Goal: Information Seeking & Learning: Learn about a topic

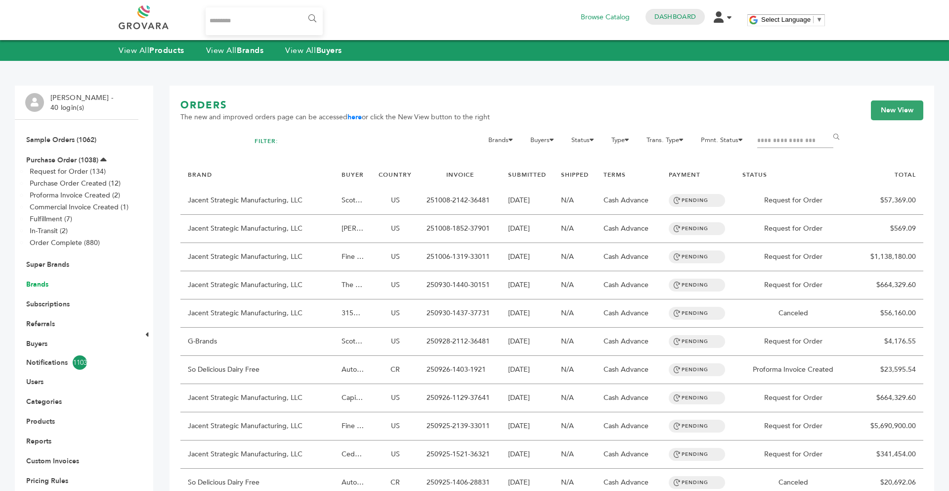
click at [32, 281] on link "Brands" at bounding box center [37, 283] width 22 height 9
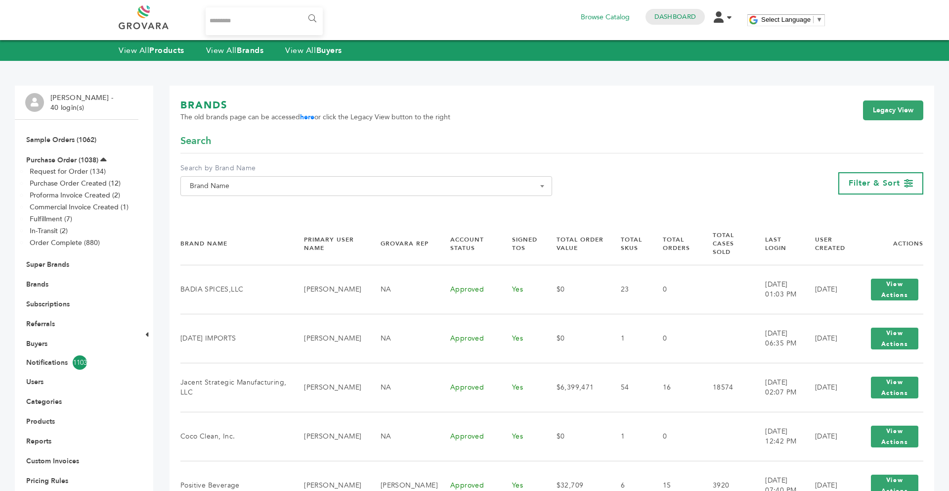
click at [185, 191] on span "Brand Name" at bounding box center [366, 186] width 372 height 20
click at [194, 201] on input "Search" at bounding box center [366, 204] width 367 height 12
type input "**"
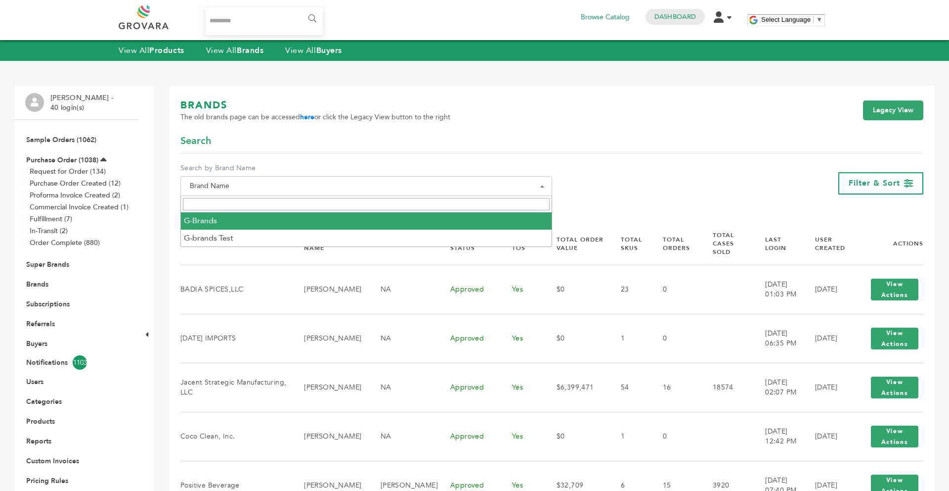
click at [251, 43] on div "View All Products View All Brands View All Buyers" at bounding box center [474, 50] width 949 height 21
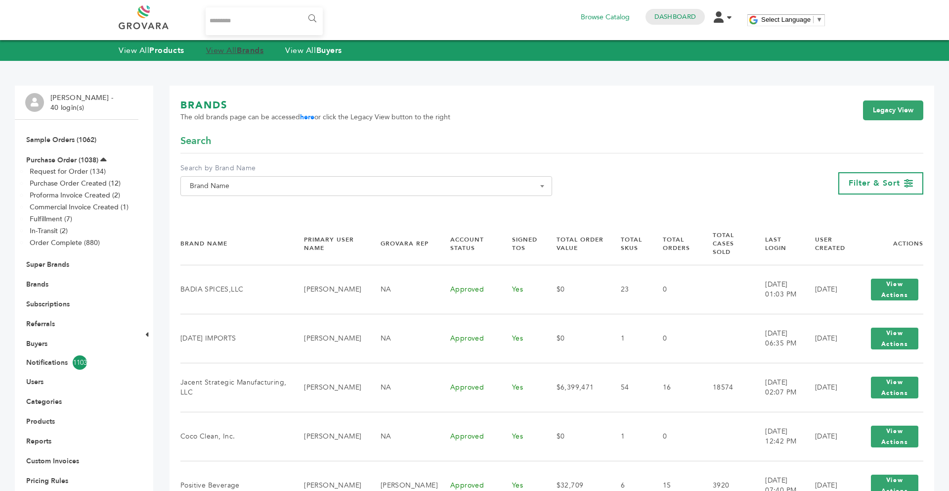
click at [251, 46] on strong "Brands" at bounding box center [250, 50] width 27 height 11
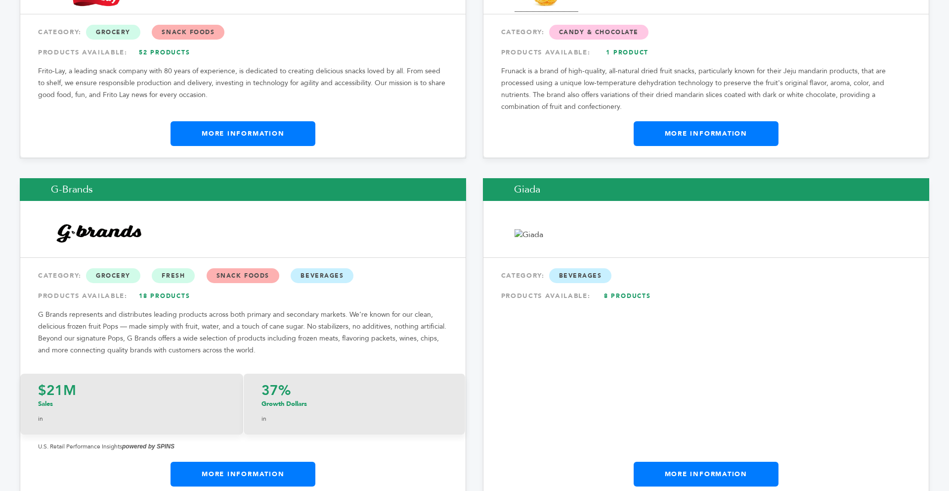
scroll to position [6072, 0]
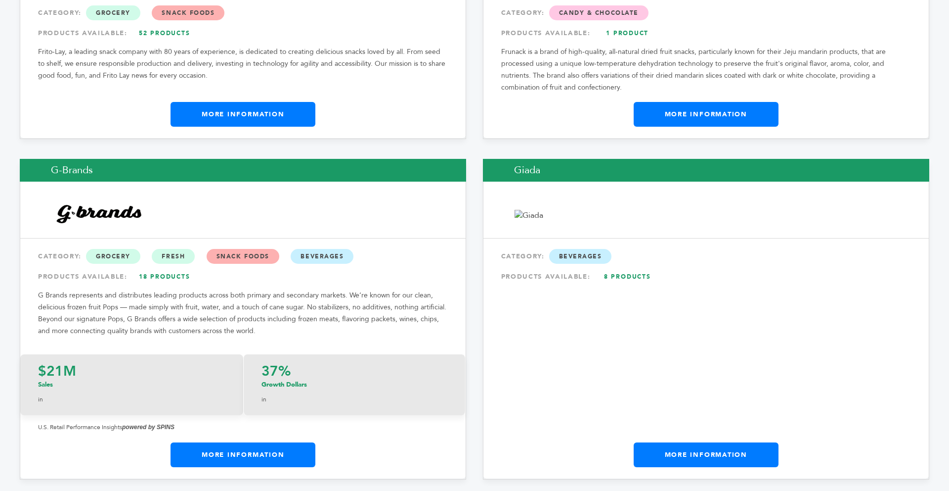
drag, startPoint x: 945, startPoint y: 12, endPoint x: 941, endPoint y: 179, distance: 166.7
click at [304, 442] on link "More Information" at bounding box center [243, 454] width 145 height 25
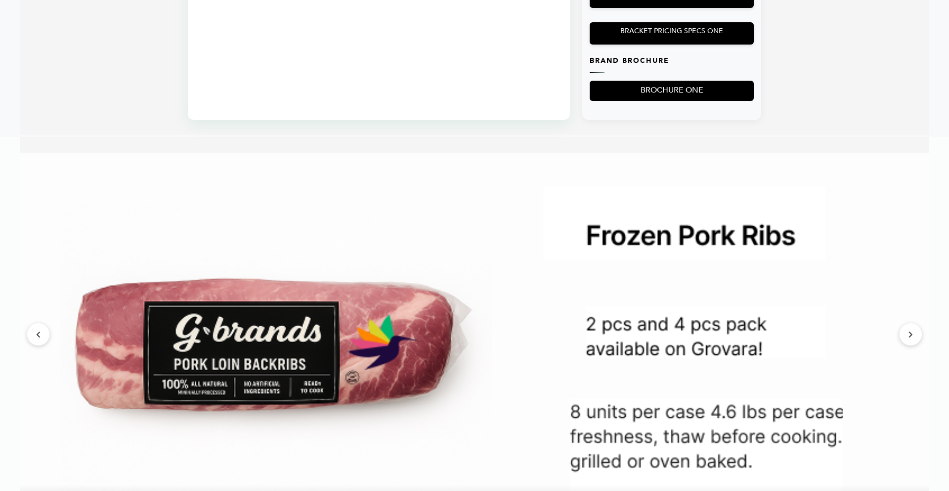
scroll to position [1009, 0]
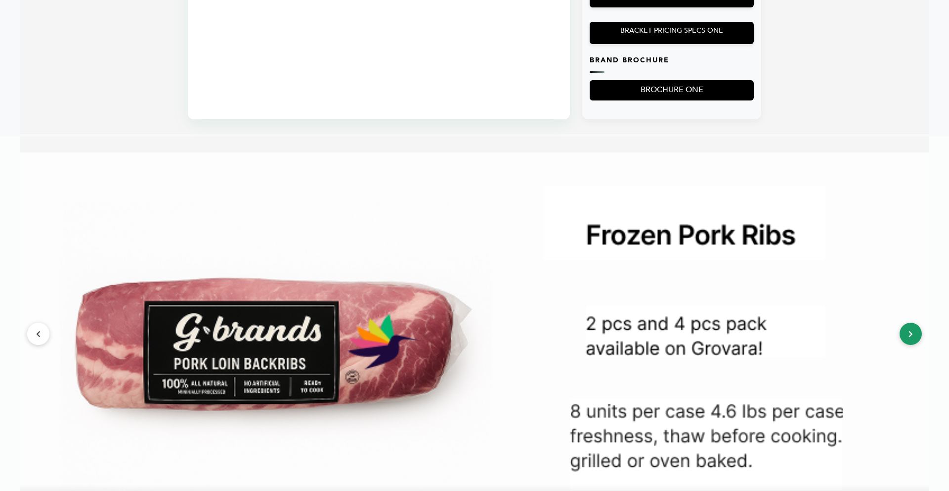
click at [905, 345] on button at bounding box center [911, 333] width 22 height 22
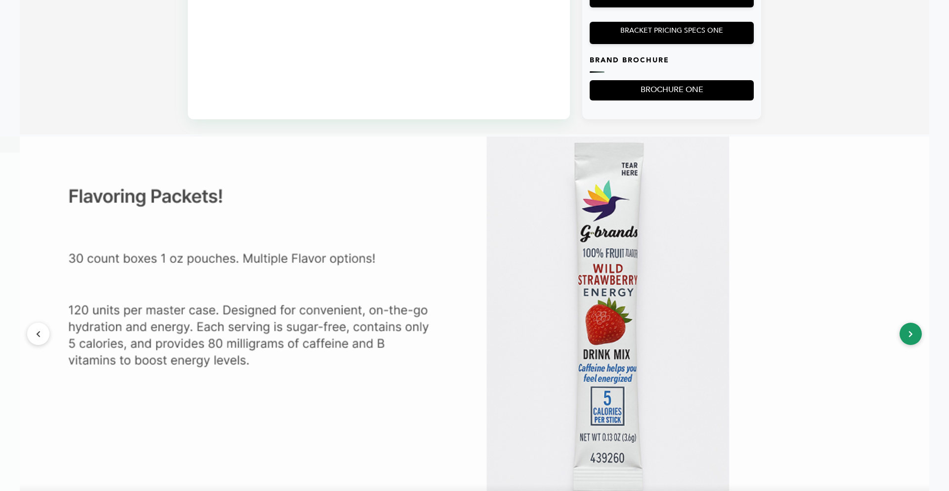
click at [905, 345] on button at bounding box center [911, 333] width 22 height 22
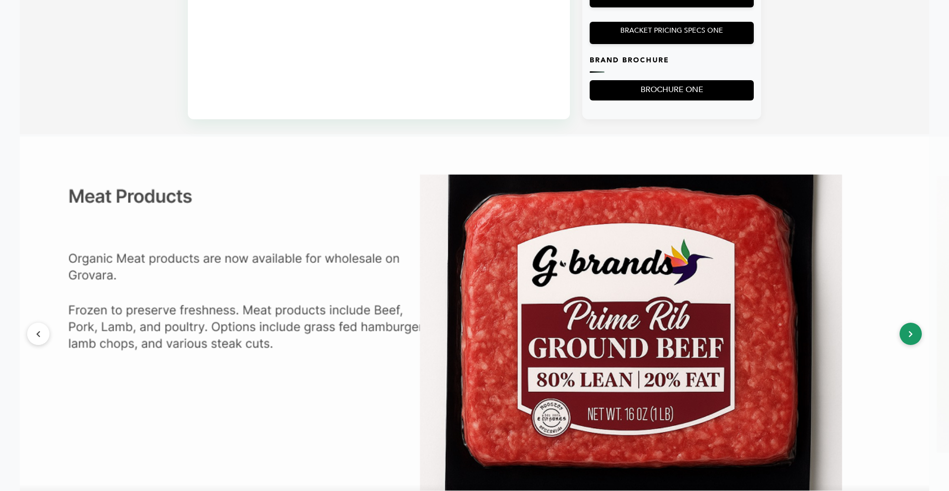
click at [905, 345] on button at bounding box center [911, 333] width 22 height 22
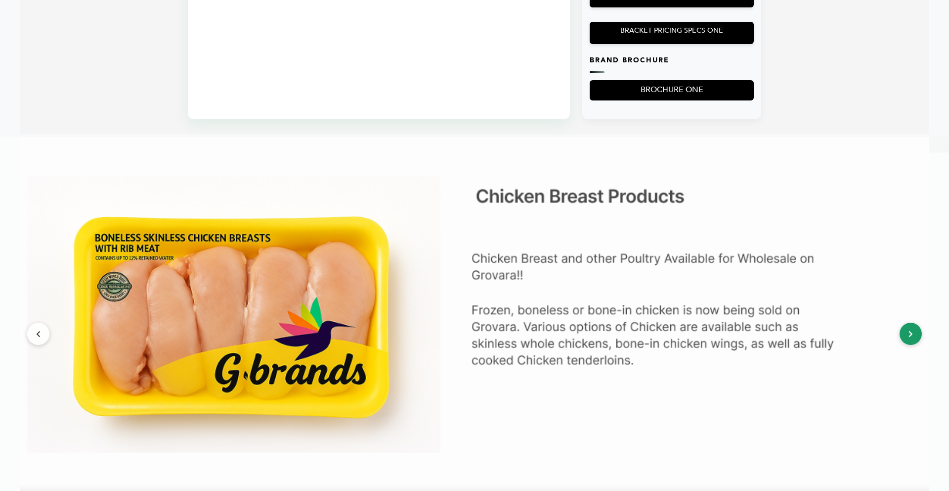
click at [905, 345] on button at bounding box center [911, 333] width 22 height 22
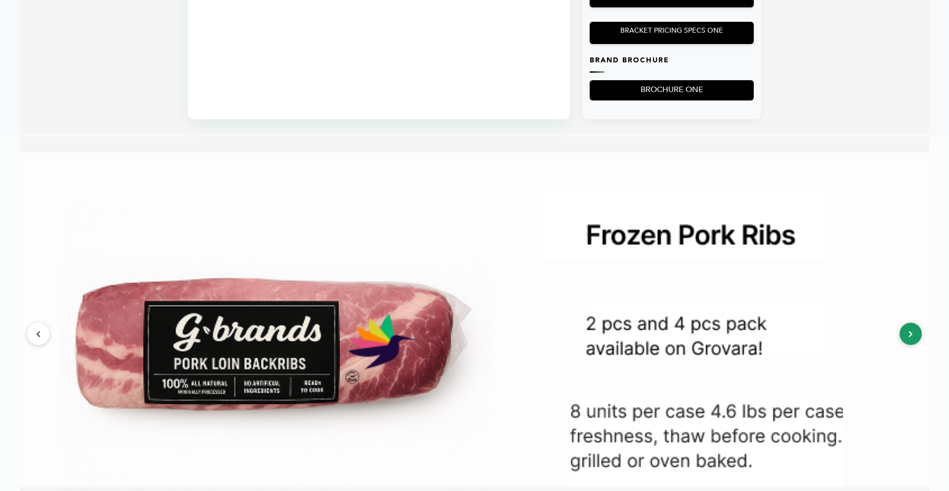
click at [905, 345] on button at bounding box center [911, 333] width 22 height 22
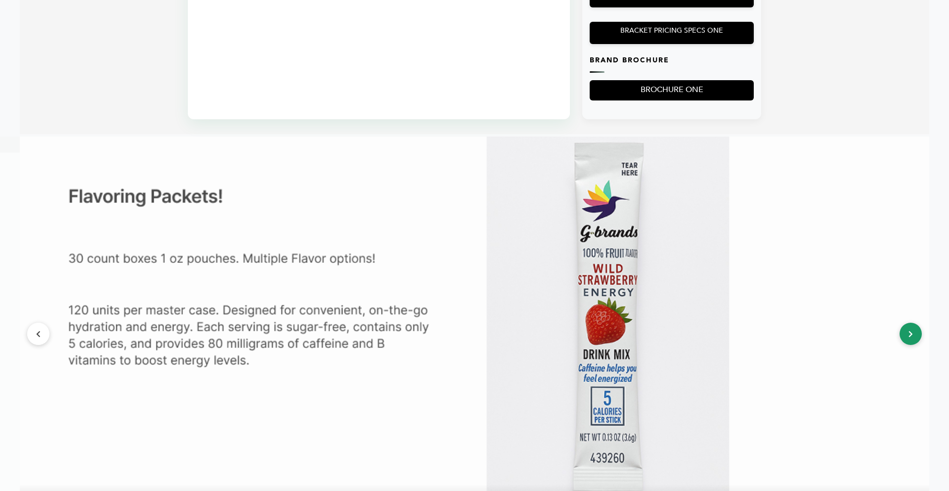
click at [905, 345] on button at bounding box center [911, 333] width 22 height 22
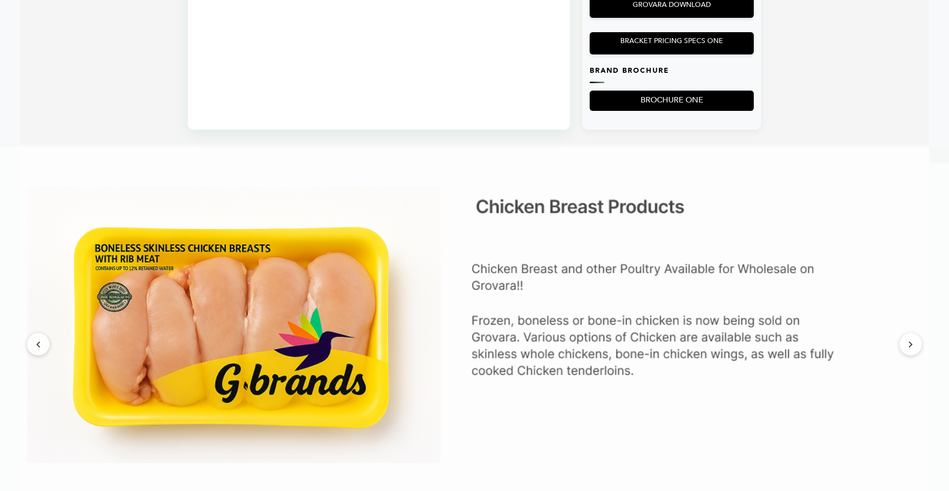
scroll to position [996, 0]
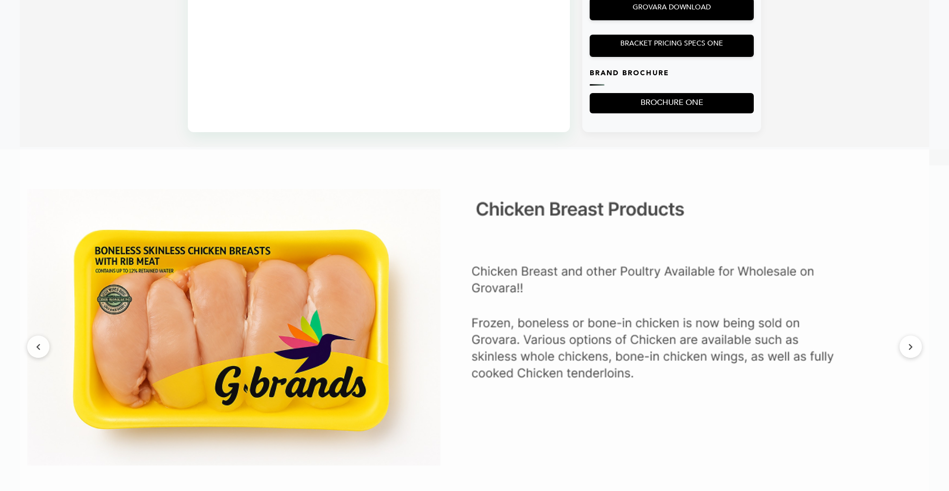
click at [921, 338] on img at bounding box center [475, 330] width 910 height 363
click at [916, 351] on button at bounding box center [911, 346] width 22 height 22
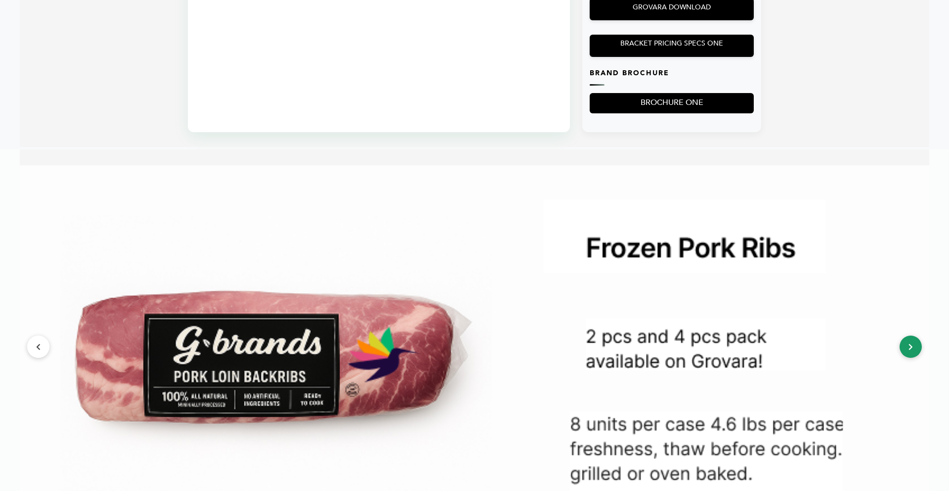
click at [916, 351] on button at bounding box center [911, 346] width 22 height 22
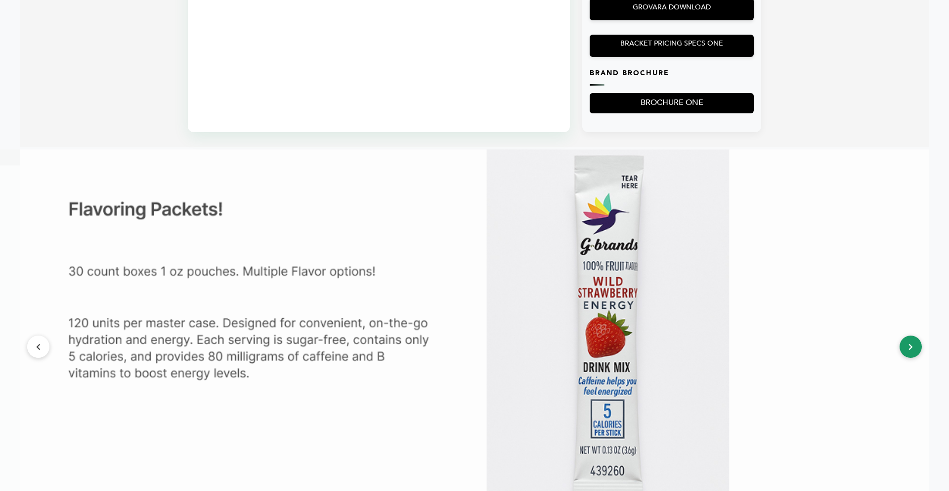
click at [916, 351] on button at bounding box center [911, 346] width 22 height 22
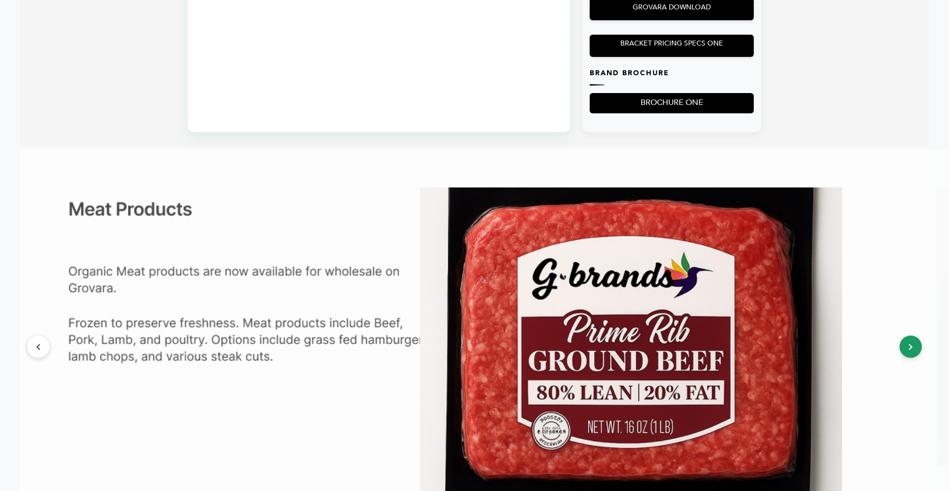
click at [916, 351] on button at bounding box center [911, 346] width 22 height 22
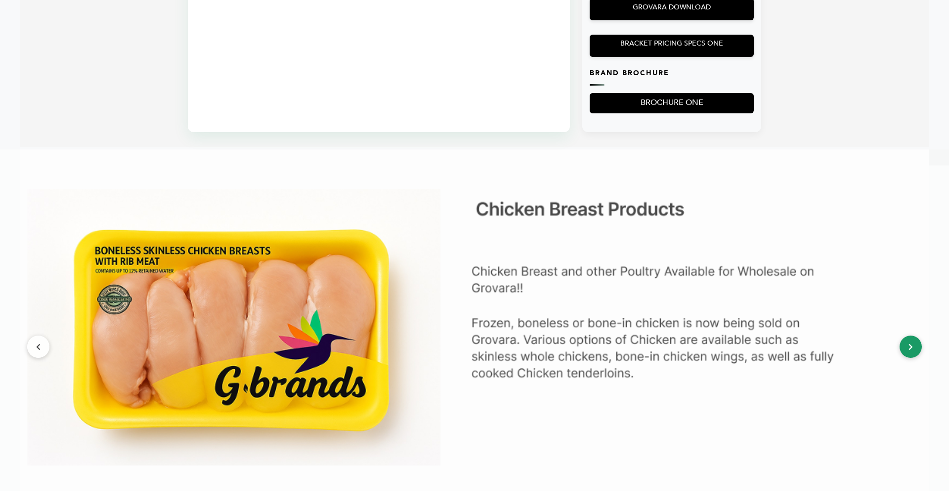
click at [916, 351] on button at bounding box center [911, 346] width 22 height 22
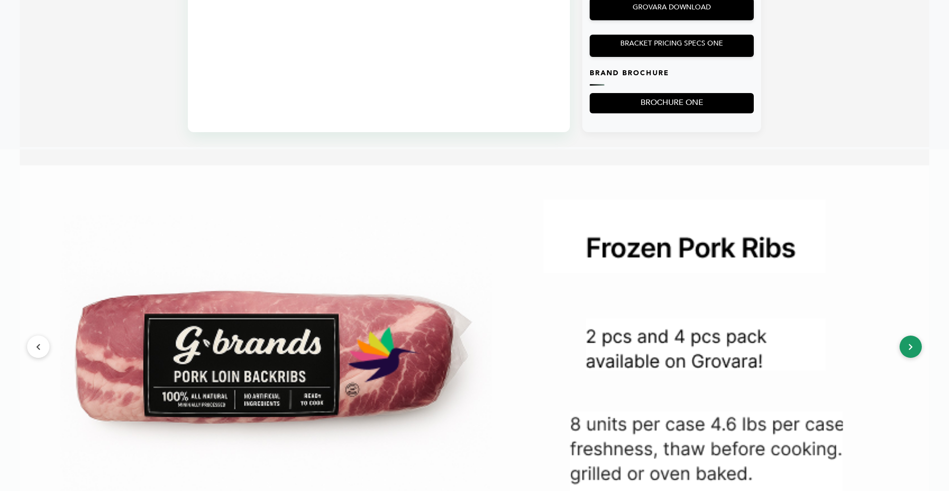
click at [916, 351] on button at bounding box center [911, 346] width 22 height 22
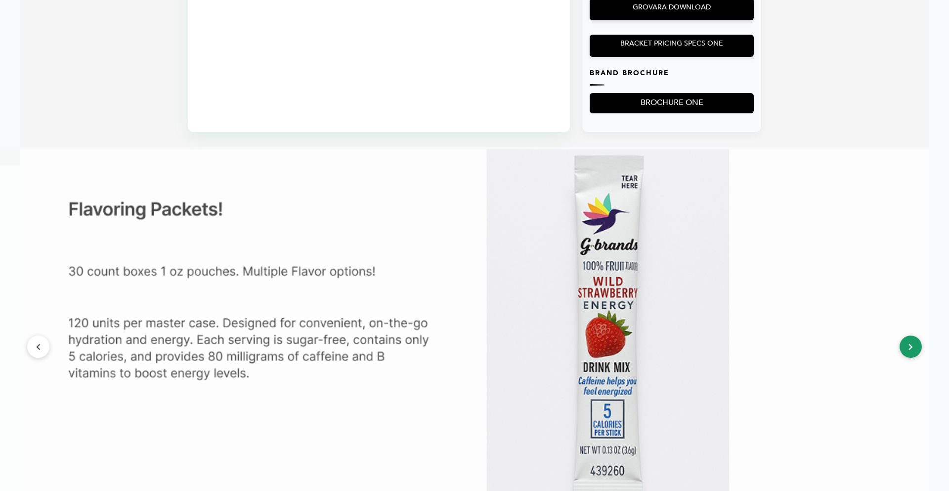
click at [916, 351] on button at bounding box center [911, 346] width 22 height 22
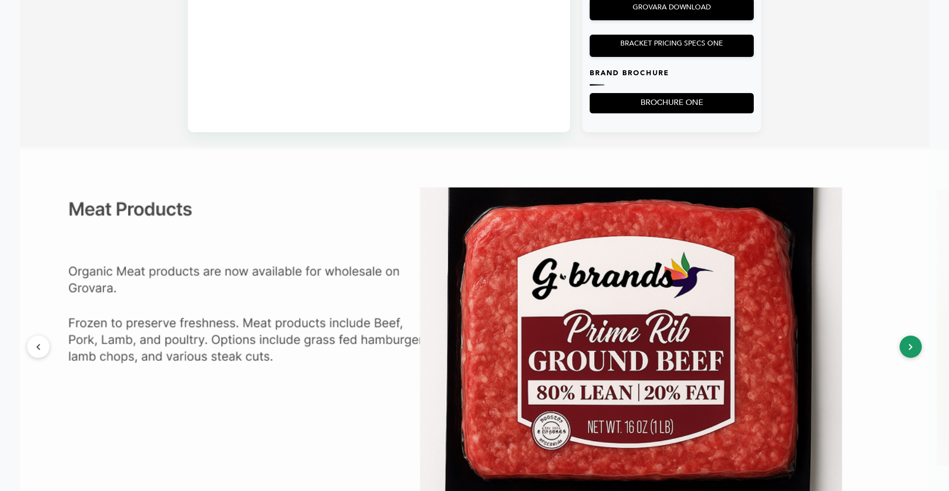
click at [916, 351] on button at bounding box center [911, 346] width 22 height 22
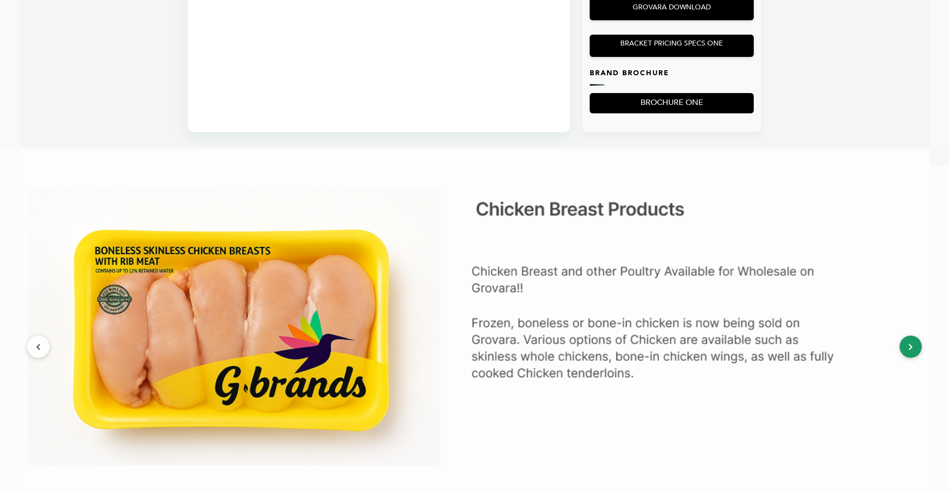
click at [916, 351] on button at bounding box center [911, 346] width 22 height 22
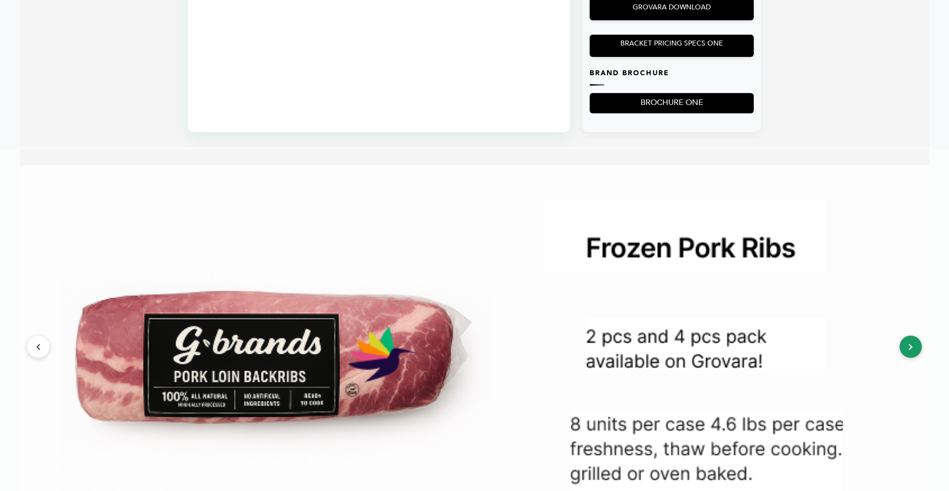
click at [916, 351] on button at bounding box center [911, 346] width 22 height 22
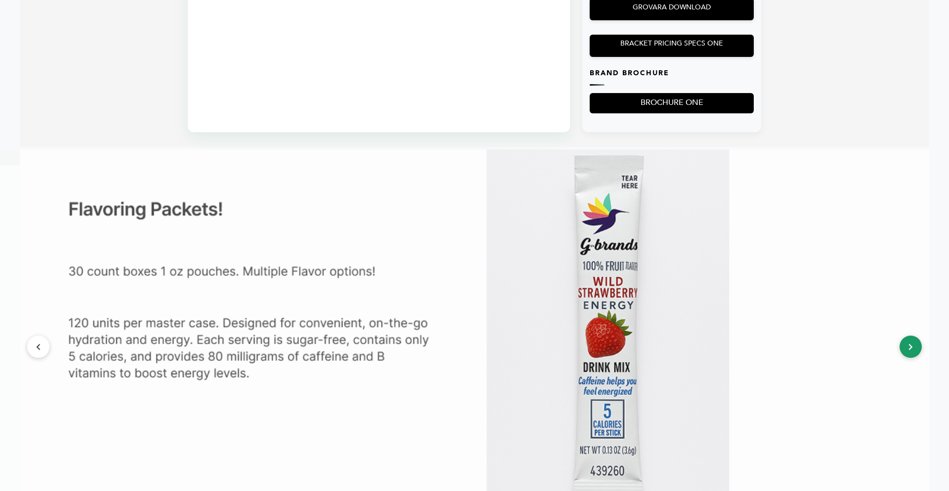
click at [916, 351] on button at bounding box center [911, 346] width 22 height 22
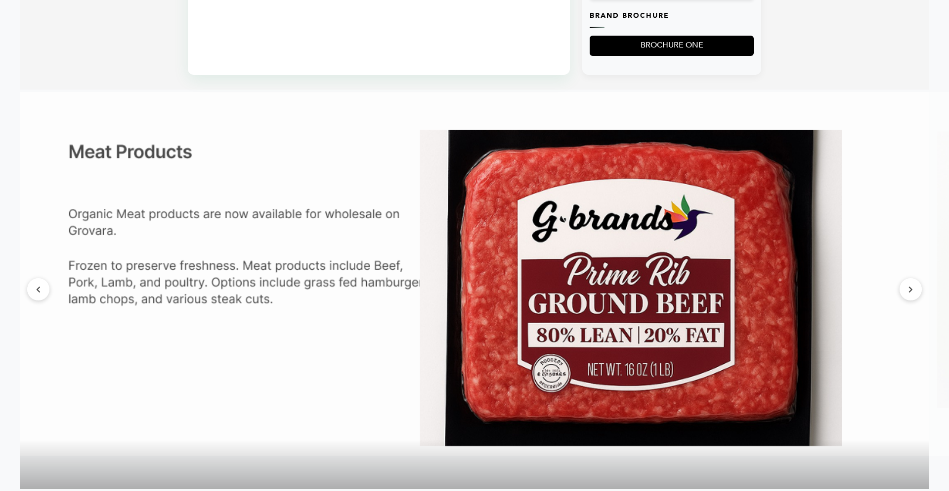
scroll to position [1075, 0]
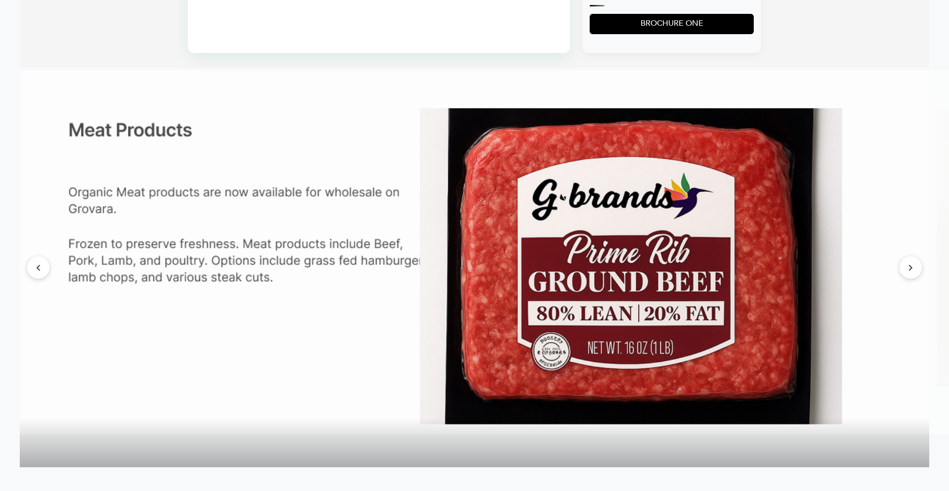
click at [924, 278] on img at bounding box center [475, 251] width 910 height 363
click at [917, 278] on button at bounding box center [911, 267] width 22 height 22
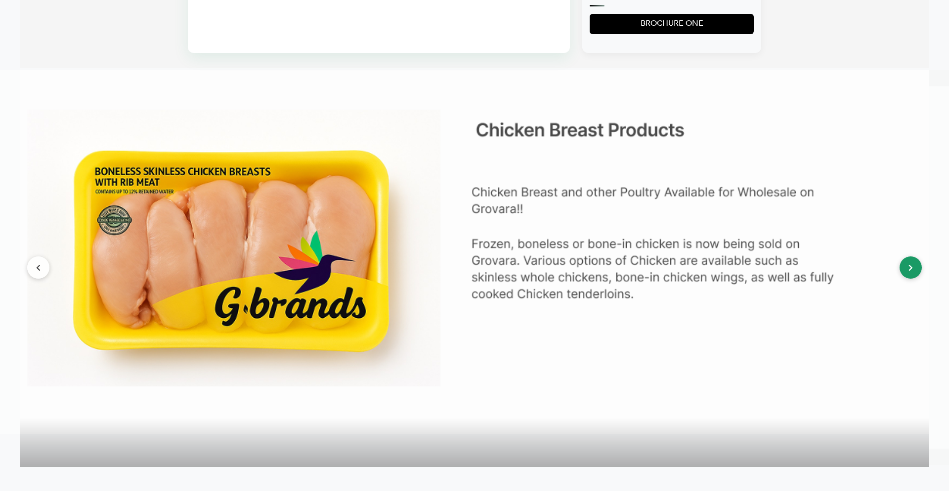
click at [917, 278] on button at bounding box center [911, 267] width 22 height 22
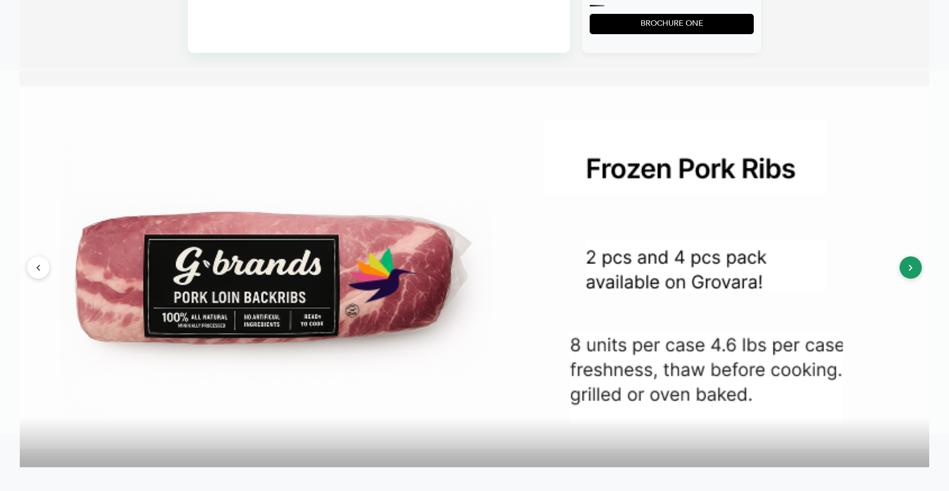
click at [917, 278] on button at bounding box center [911, 267] width 22 height 22
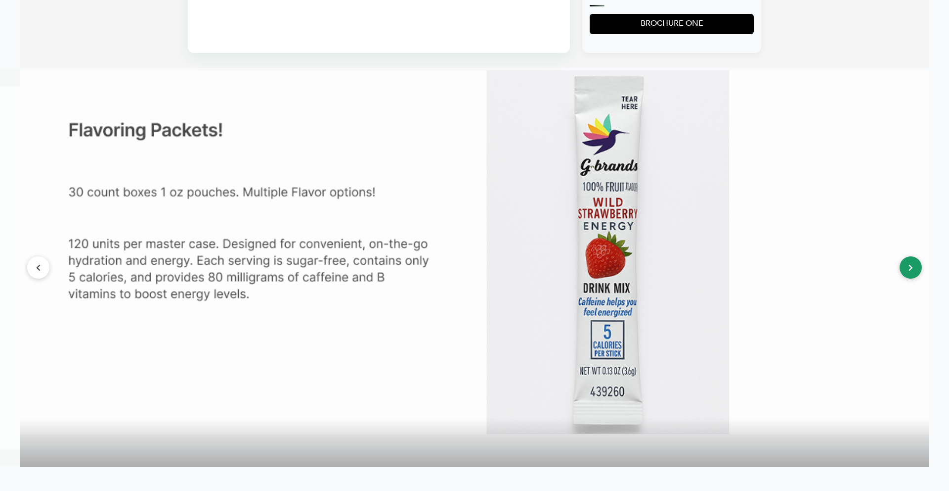
click at [917, 278] on button at bounding box center [911, 267] width 22 height 22
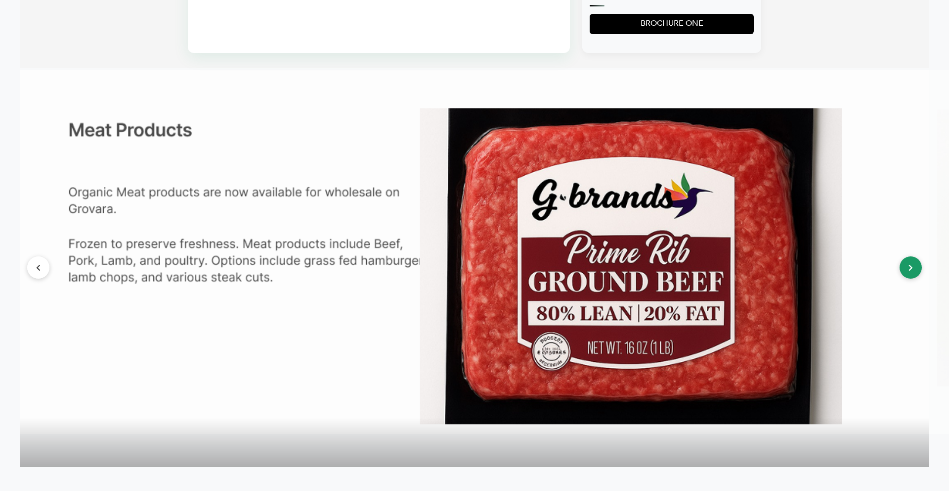
click at [917, 278] on button at bounding box center [911, 267] width 22 height 22
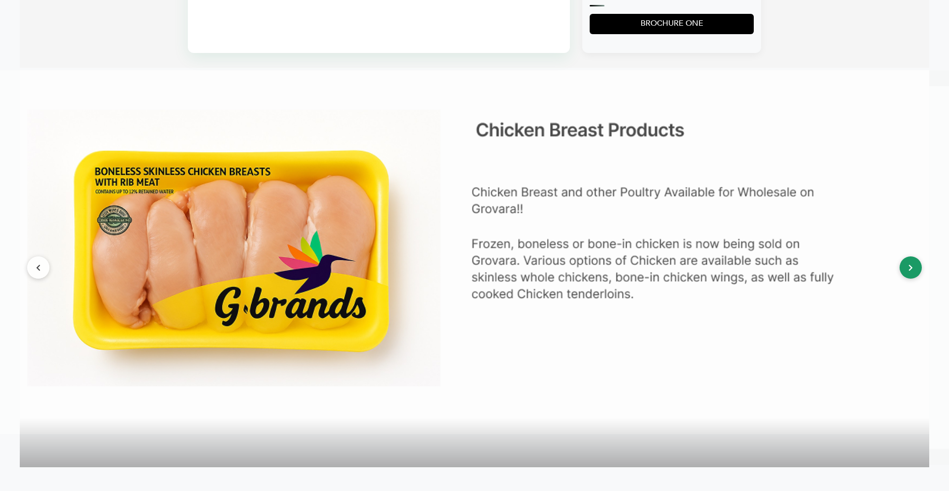
click at [917, 278] on button at bounding box center [911, 267] width 22 height 22
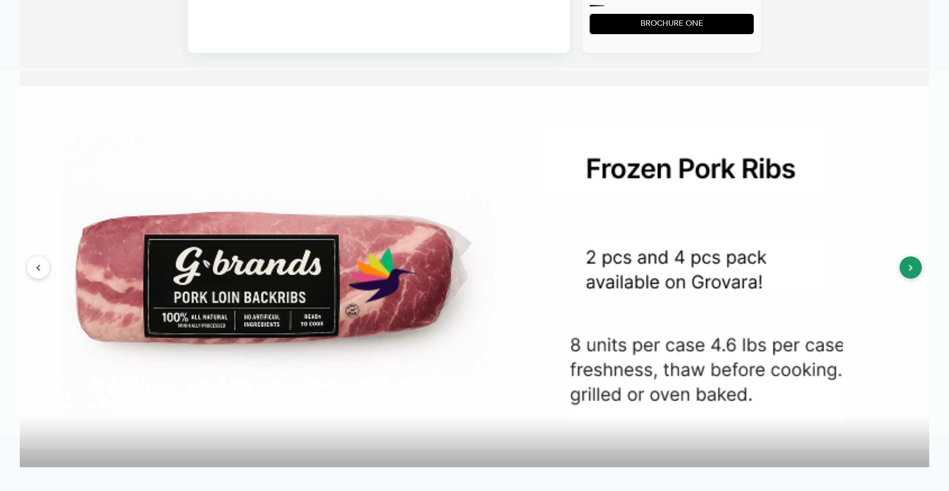
click at [917, 278] on button at bounding box center [911, 267] width 22 height 22
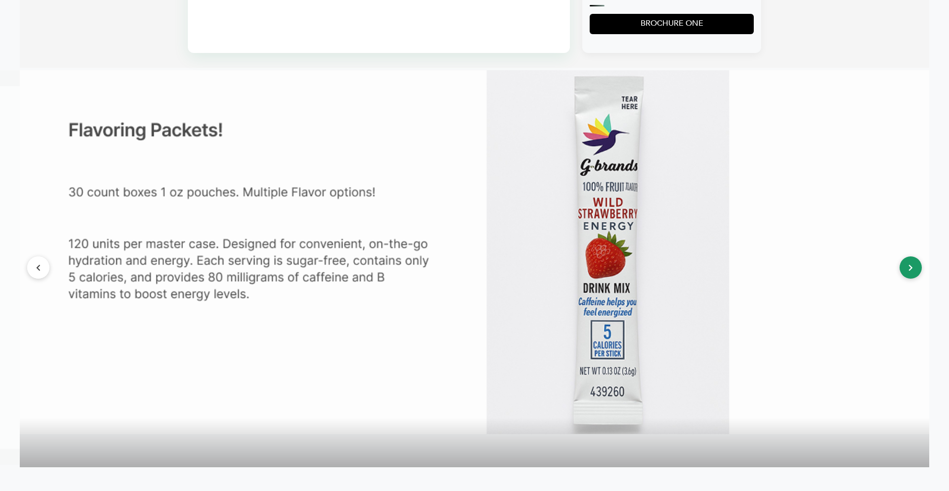
click at [910, 271] on icon at bounding box center [911, 267] width 4 height 7
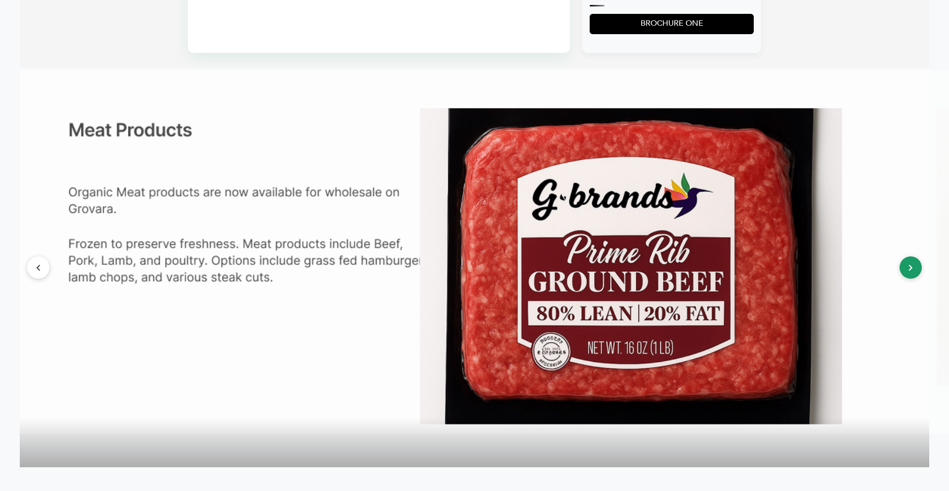
click at [910, 271] on icon at bounding box center [911, 267] width 4 height 7
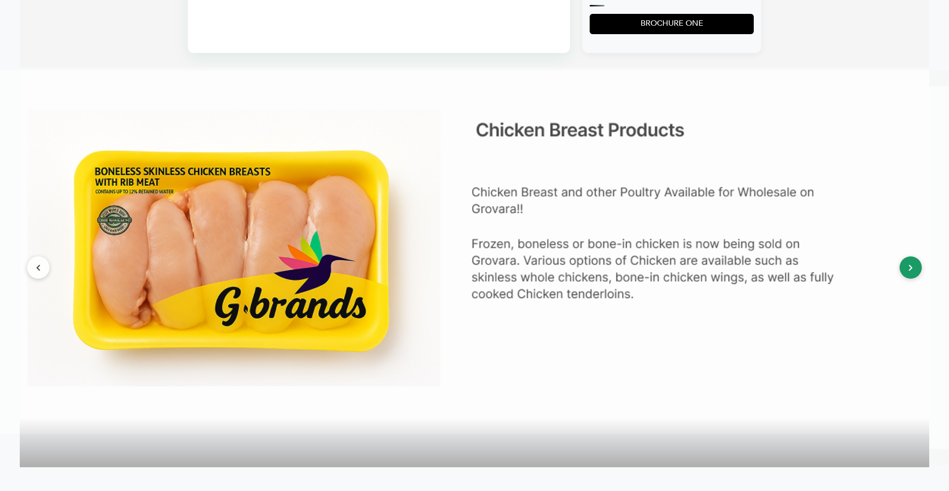
click at [910, 271] on icon at bounding box center [911, 267] width 4 height 7
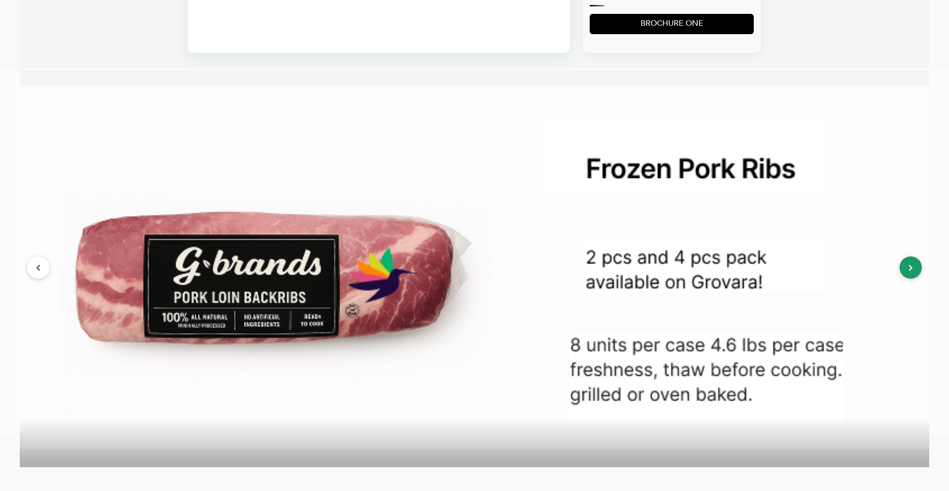
click at [919, 277] on button at bounding box center [911, 267] width 22 height 22
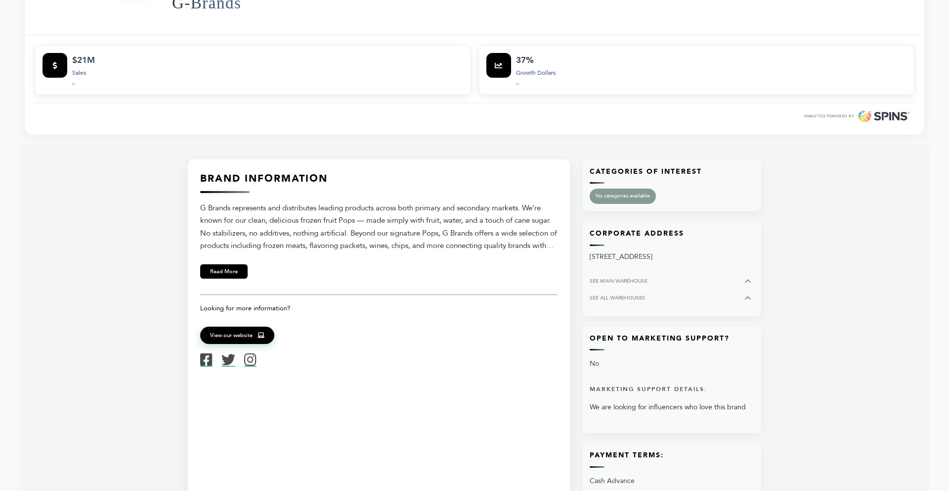
drag, startPoint x: 949, startPoint y: 236, endPoint x: 942, endPoint y: 120, distance: 116.9
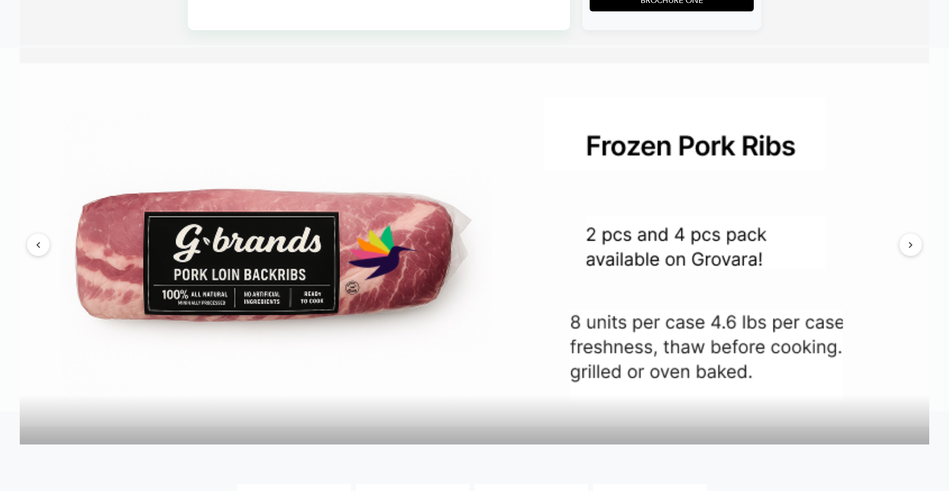
scroll to position [1105, 0]
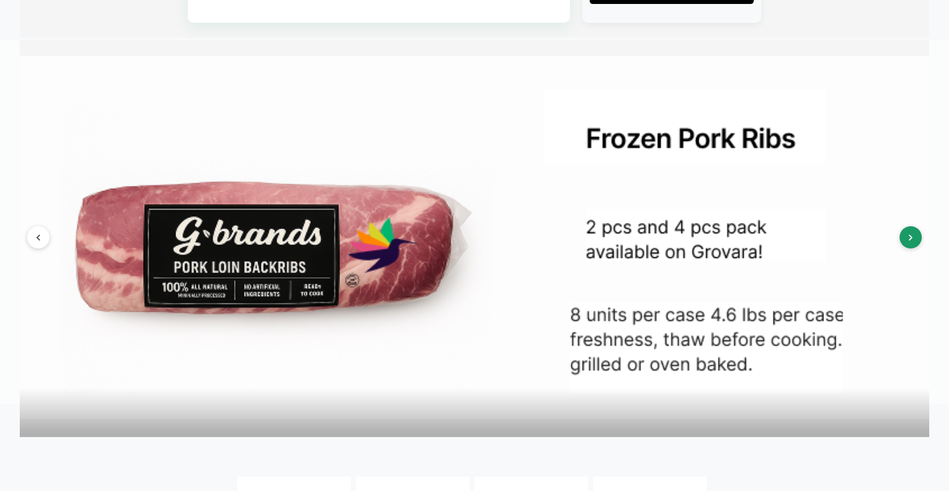
click at [909, 241] on icon at bounding box center [911, 237] width 4 height 7
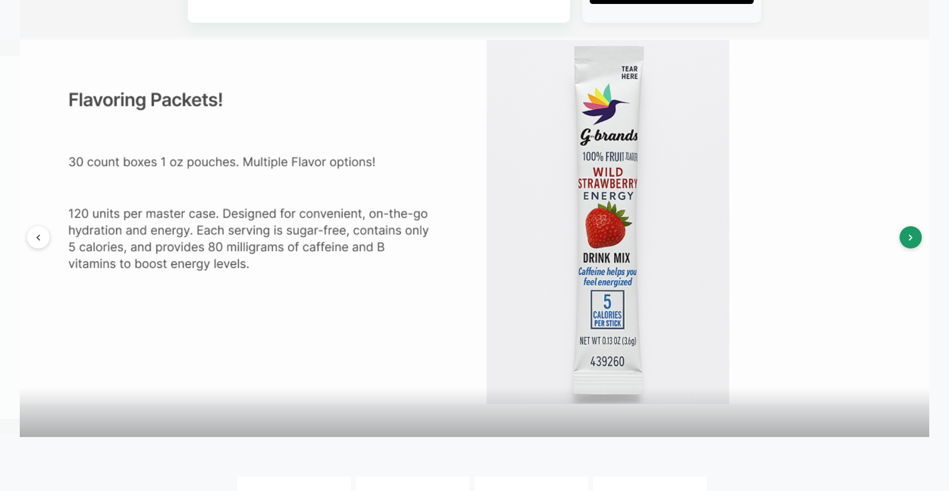
click at [909, 241] on icon at bounding box center [911, 237] width 4 height 7
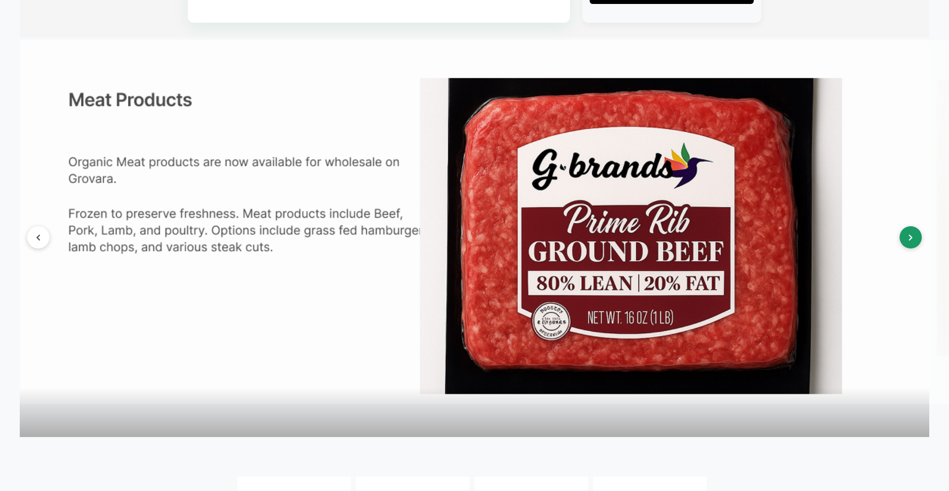
click at [909, 241] on icon at bounding box center [911, 237] width 4 height 7
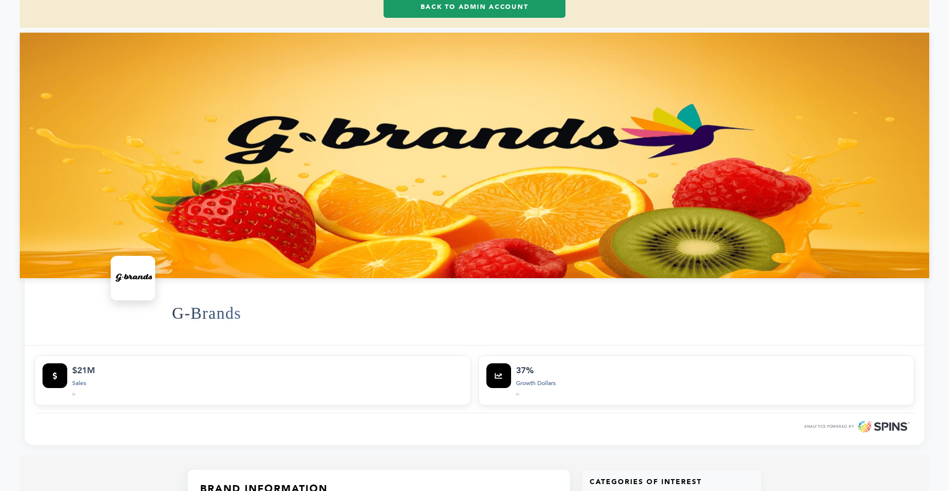
scroll to position [96, 0]
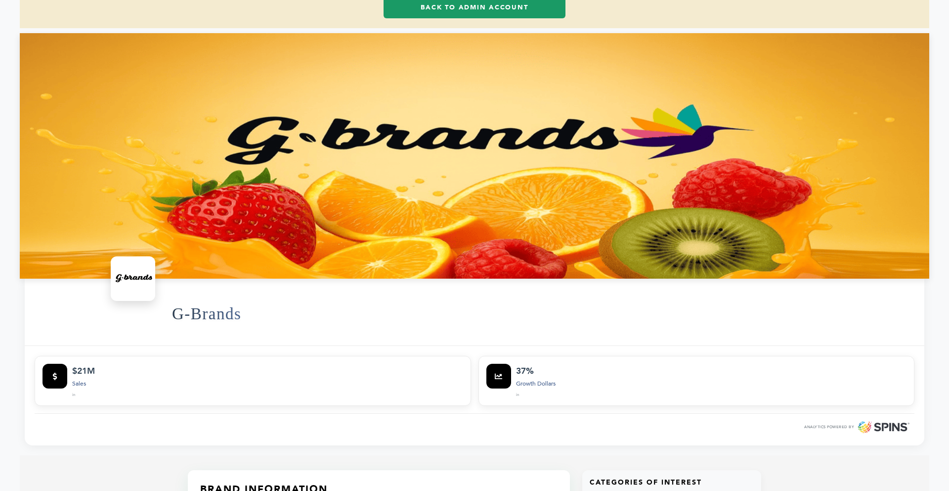
click at [429, 13] on link "Back to Admin Account" at bounding box center [475, 7] width 182 height 22
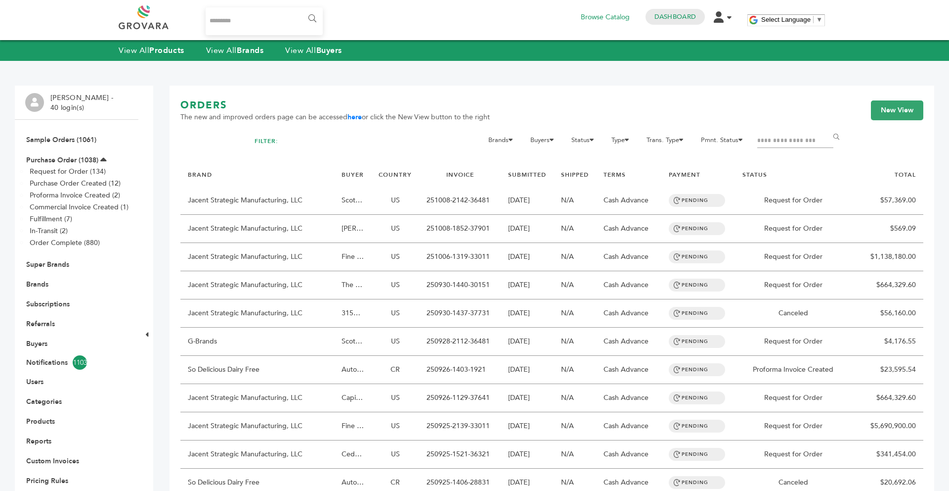
click at [27, 284] on link "Brands" at bounding box center [37, 283] width 22 height 9
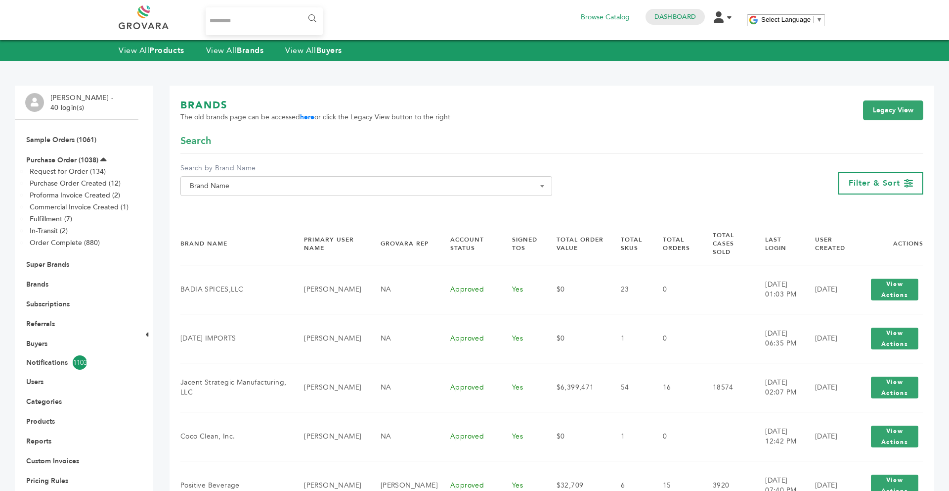
click at [225, 190] on span "Brand Name" at bounding box center [366, 186] width 361 height 14
click at [228, 203] on input "Search" at bounding box center [366, 204] width 367 height 12
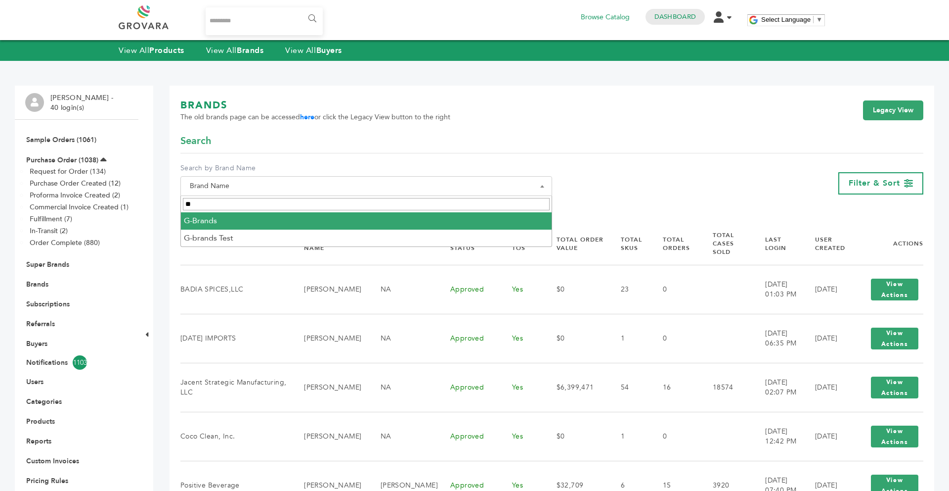
type input "**"
select select "********"
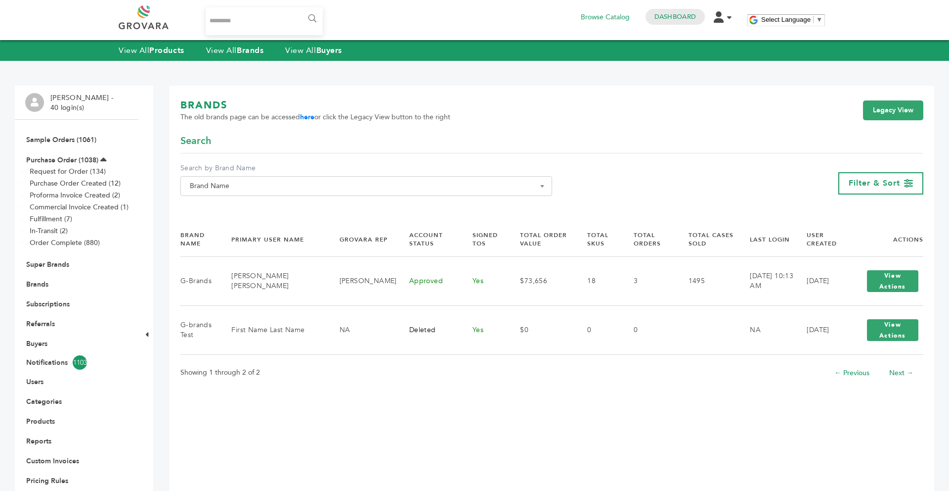
click at [508, 246] on th "Total Order Value" at bounding box center [541, 240] width 67 height 34
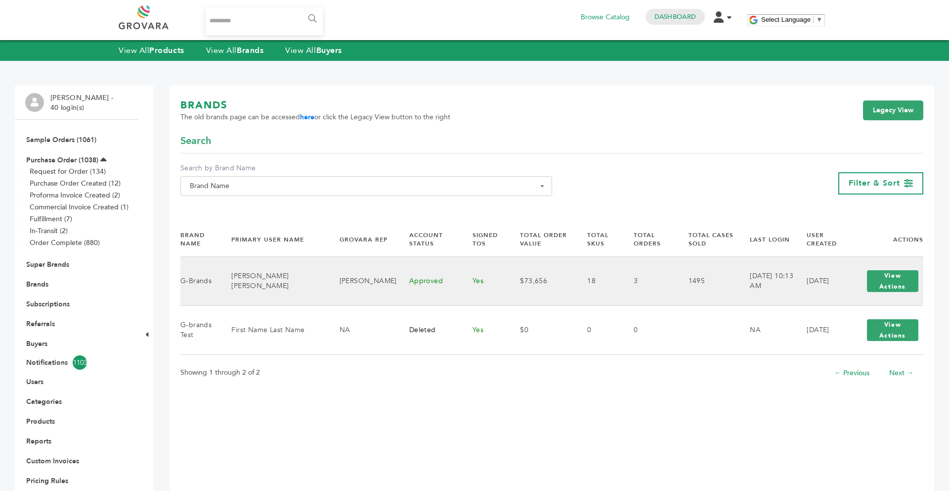
drag, startPoint x: 760, startPoint y: 270, endPoint x: 849, endPoint y: 270, distance: 89.5
click at [760, 270] on td "[DATE] 10:13 AM" at bounding box center [766, 281] width 57 height 49
click at [872, 278] on button "View Actions" at bounding box center [892, 281] width 51 height 22
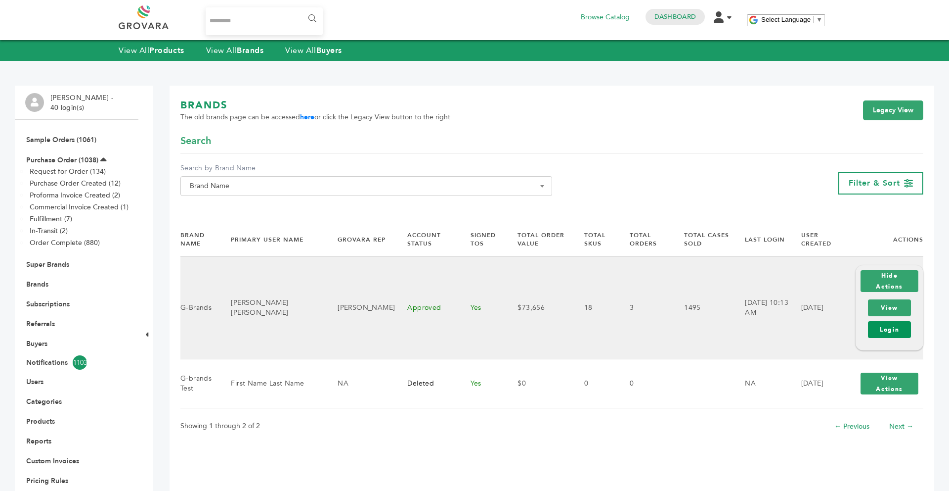
click at [888, 323] on link "Login" at bounding box center [889, 329] width 43 height 17
